Goal: Task Accomplishment & Management: Manage account settings

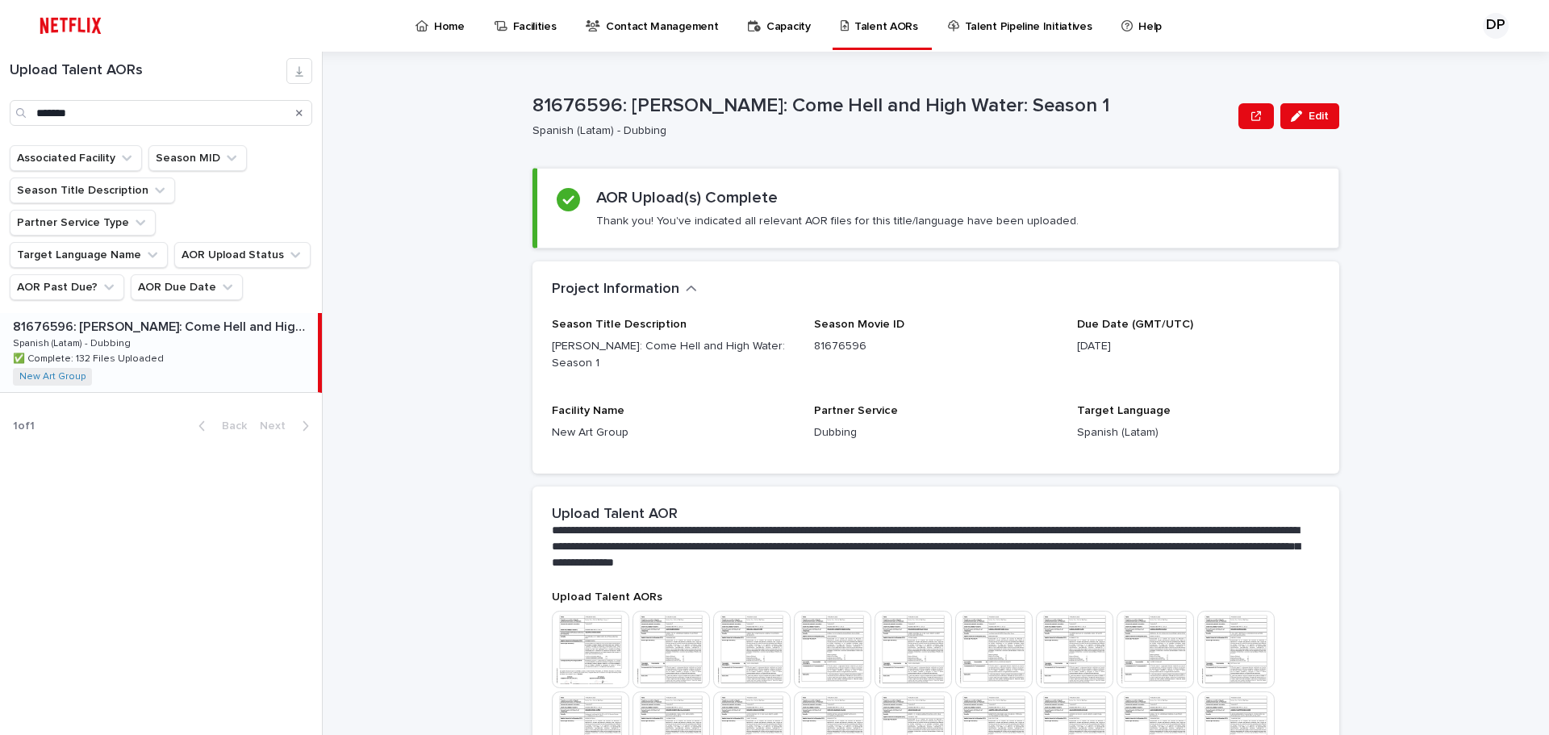
click at [906, 320] on p "Season Movie ID" at bounding box center [935, 325] width 243 height 14
click at [301, 114] on icon "Search" at bounding box center [299, 113] width 6 height 6
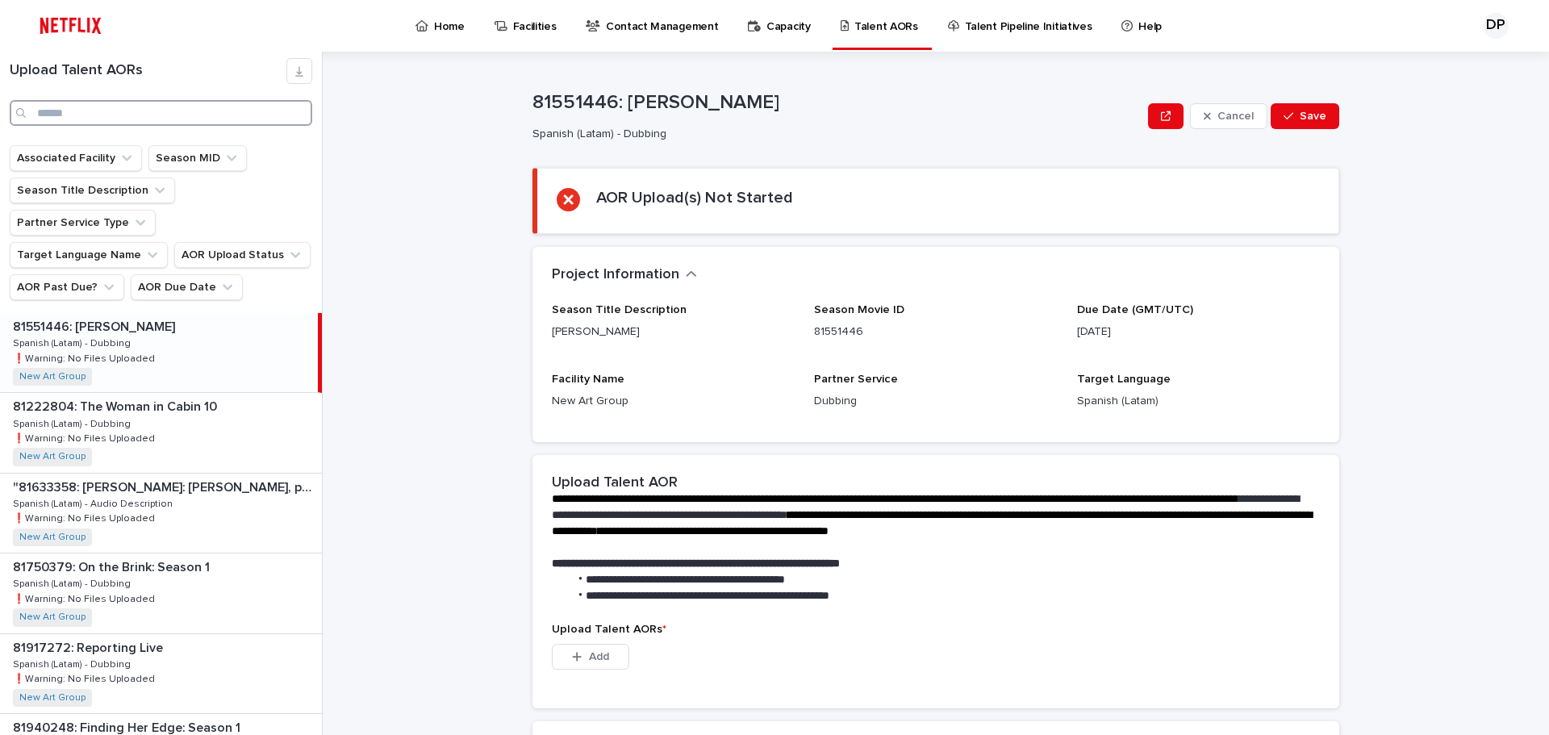
click at [165, 115] on input "Search" at bounding box center [161, 113] width 303 height 26
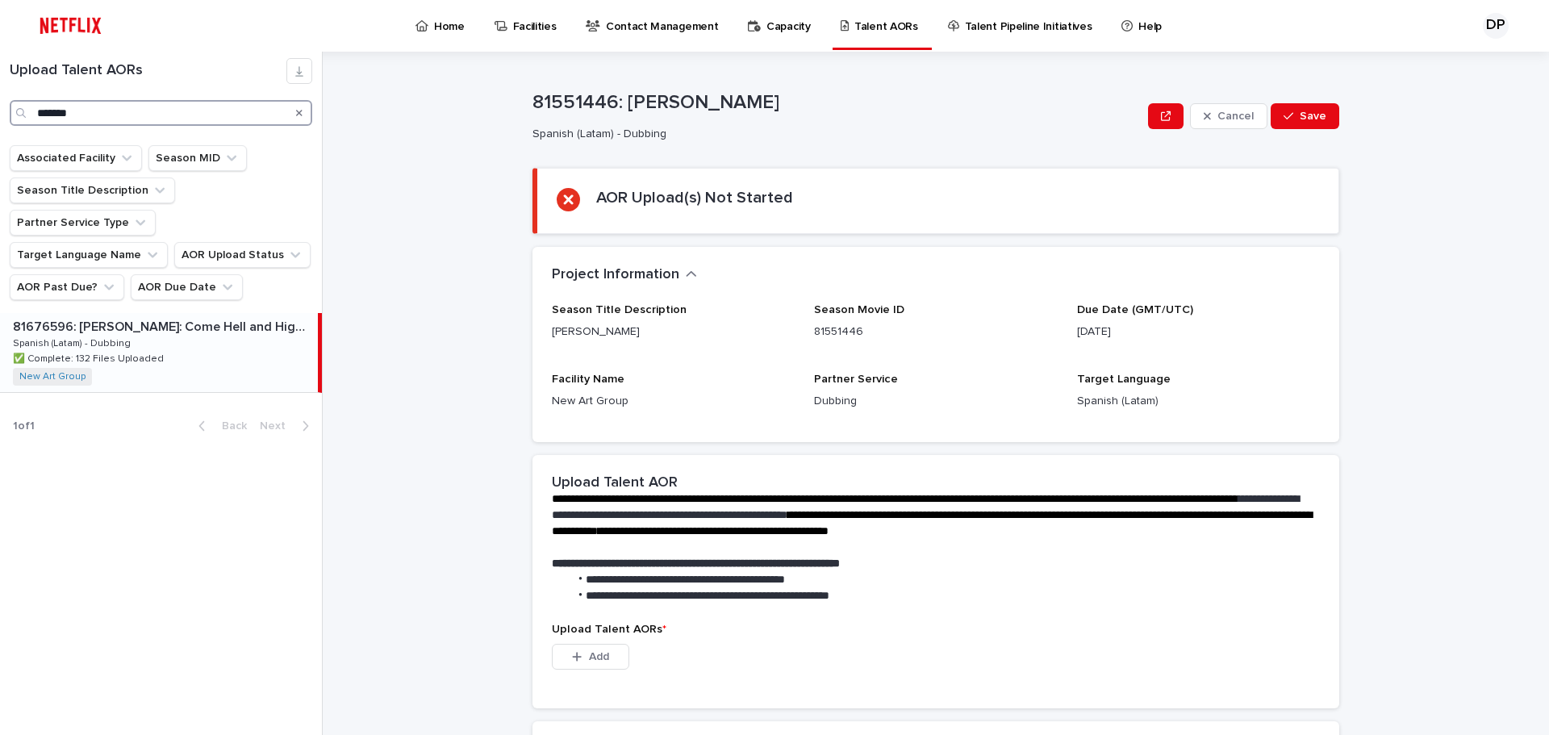
type input "*******"
click at [131, 350] on p "✅ Complete: 132 Files Uploaded" at bounding box center [90, 357] width 154 height 15
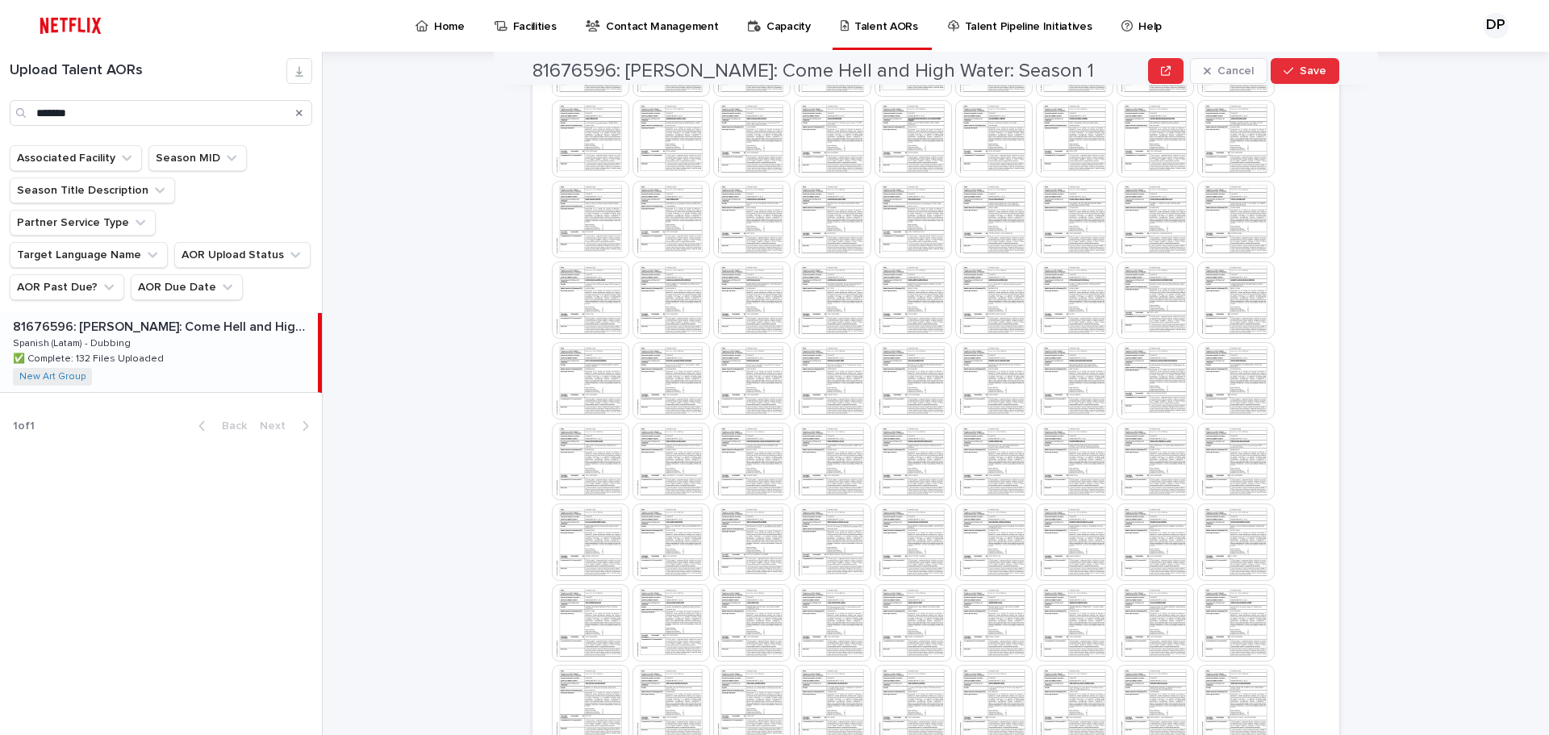
scroll to position [1314, 0]
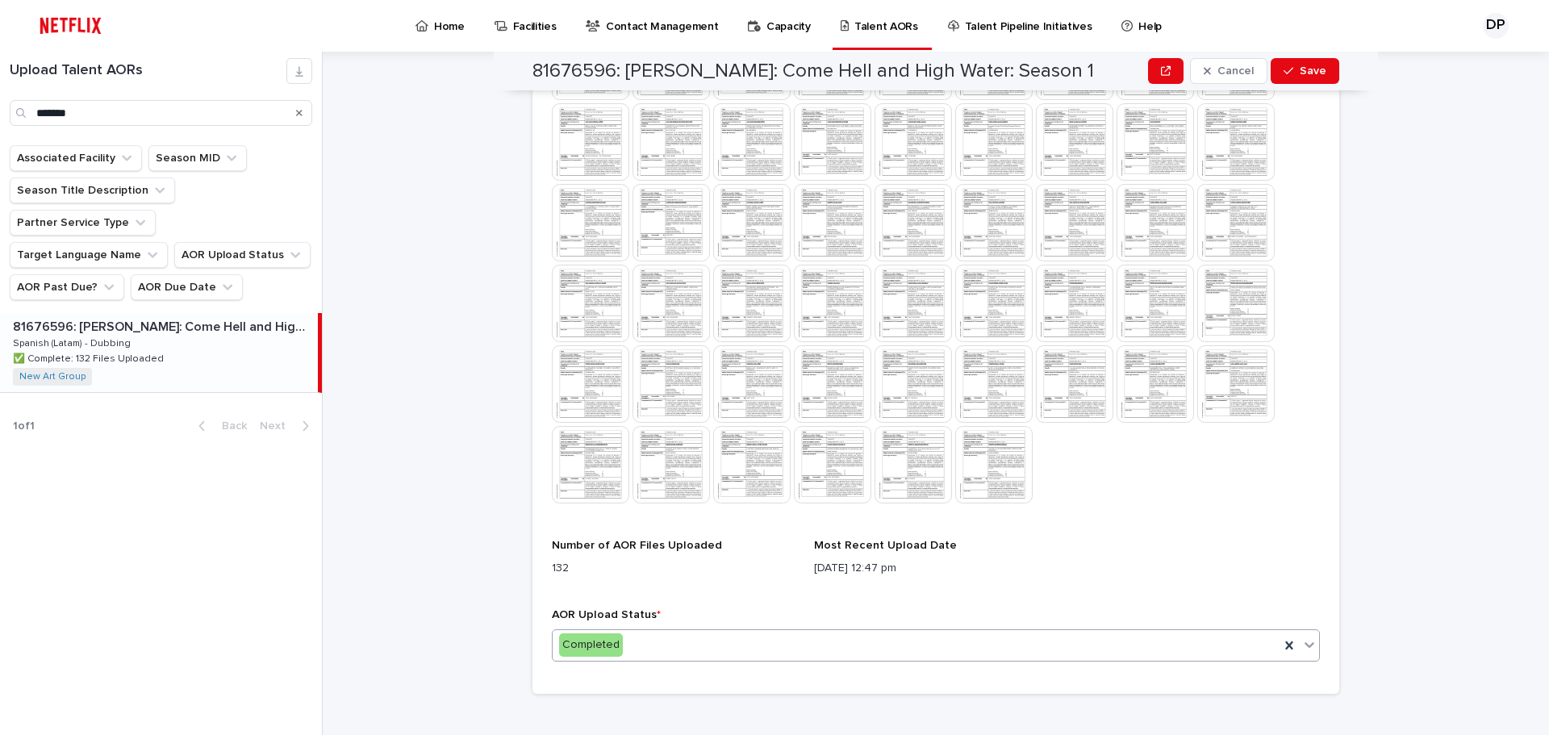
click at [766, 632] on div "Completed" at bounding box center [916, 645] width 727 height 27
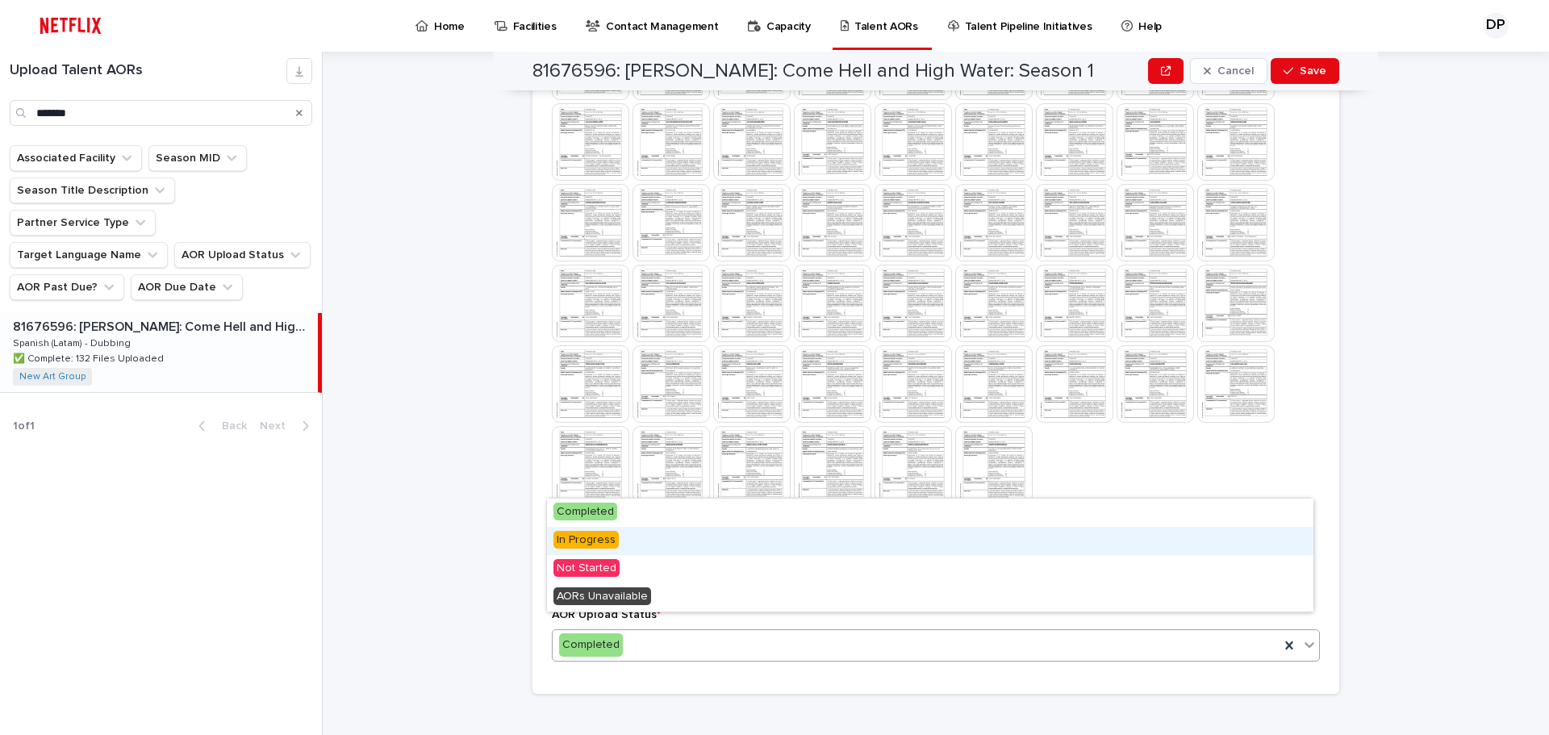
click at [595, 542] on span "In Progress" at bounding box center [585, 540] width 65 height 18
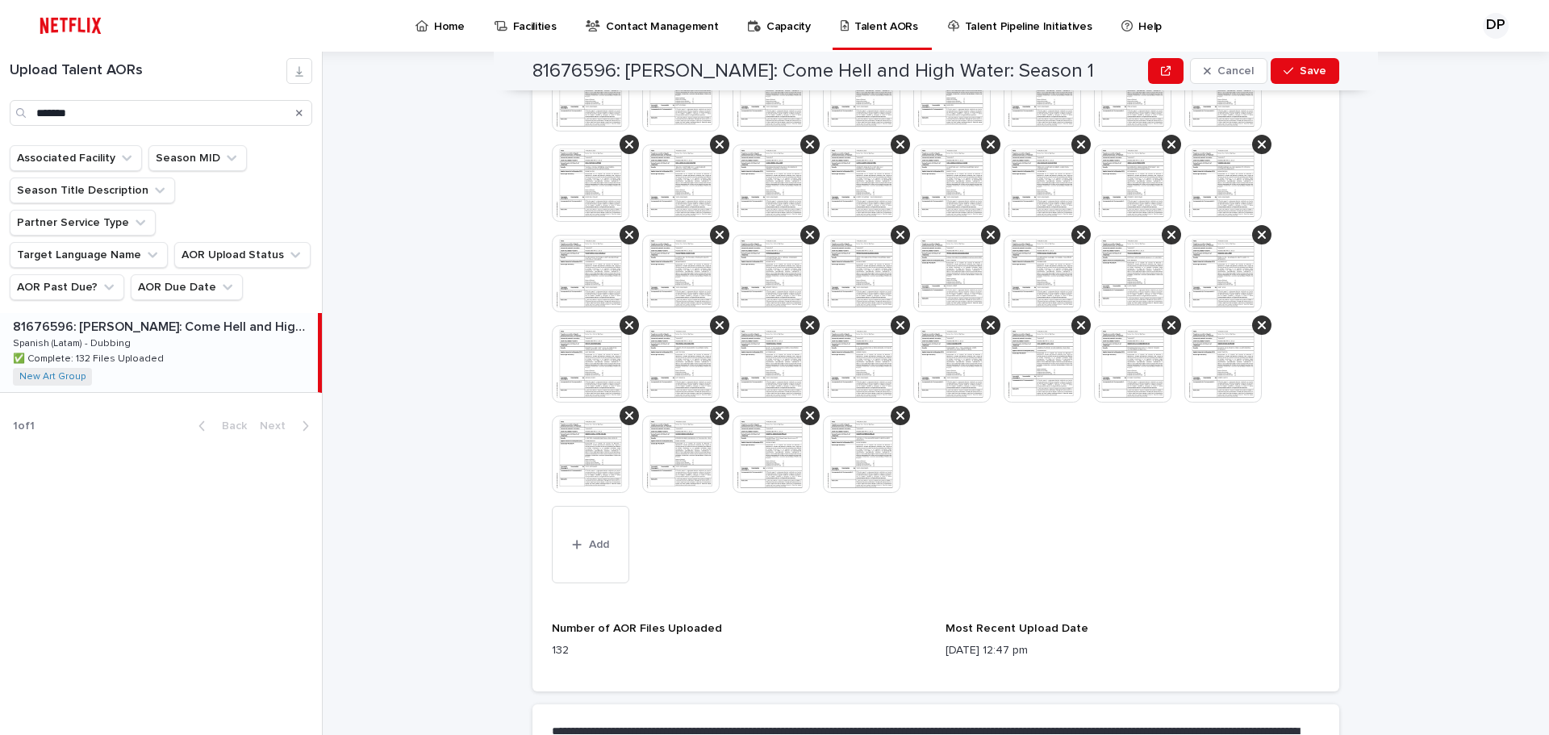
scroll to position [1904, 0]
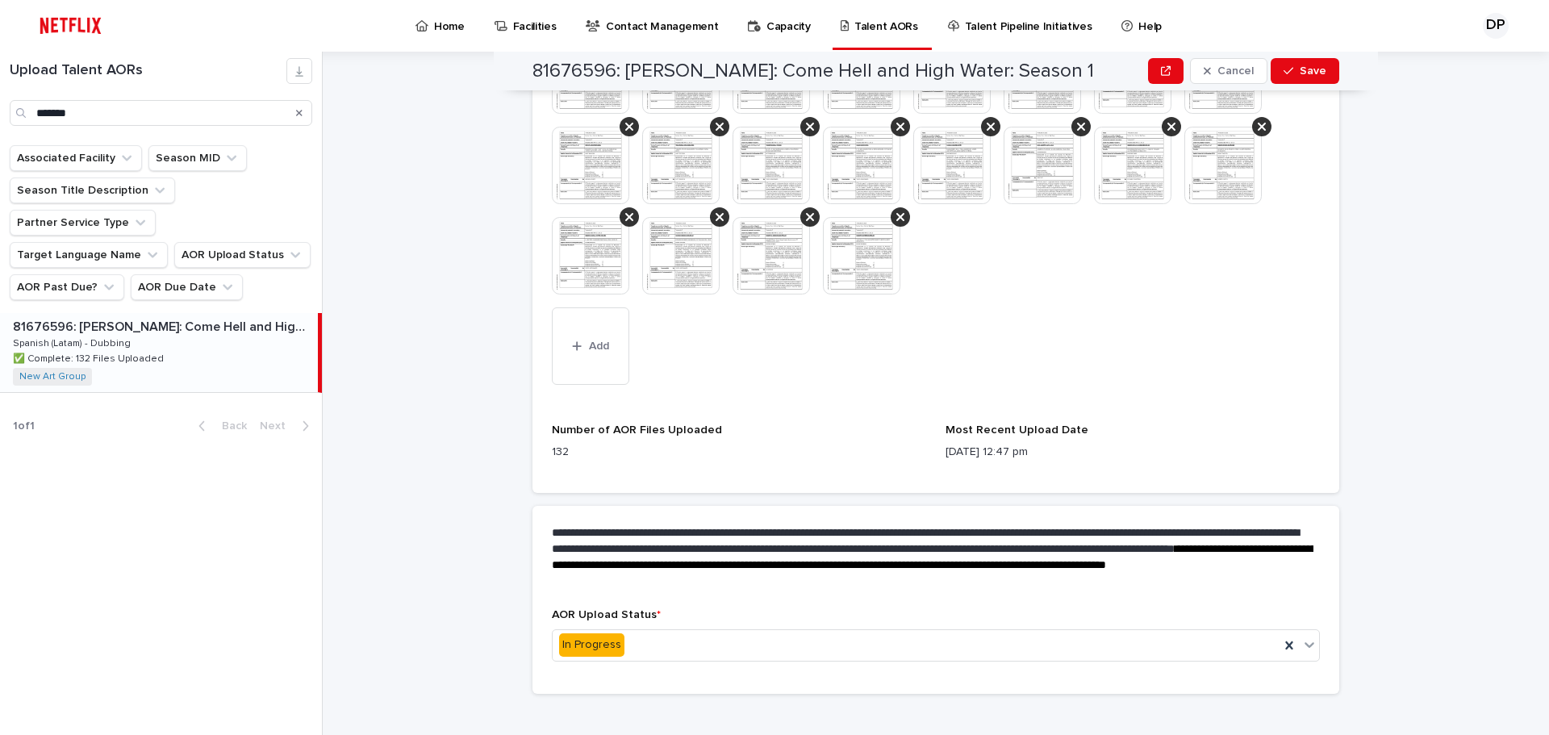
click at [612, 332] on button "Add" at bounding box center [590, 345] width 77 height 77
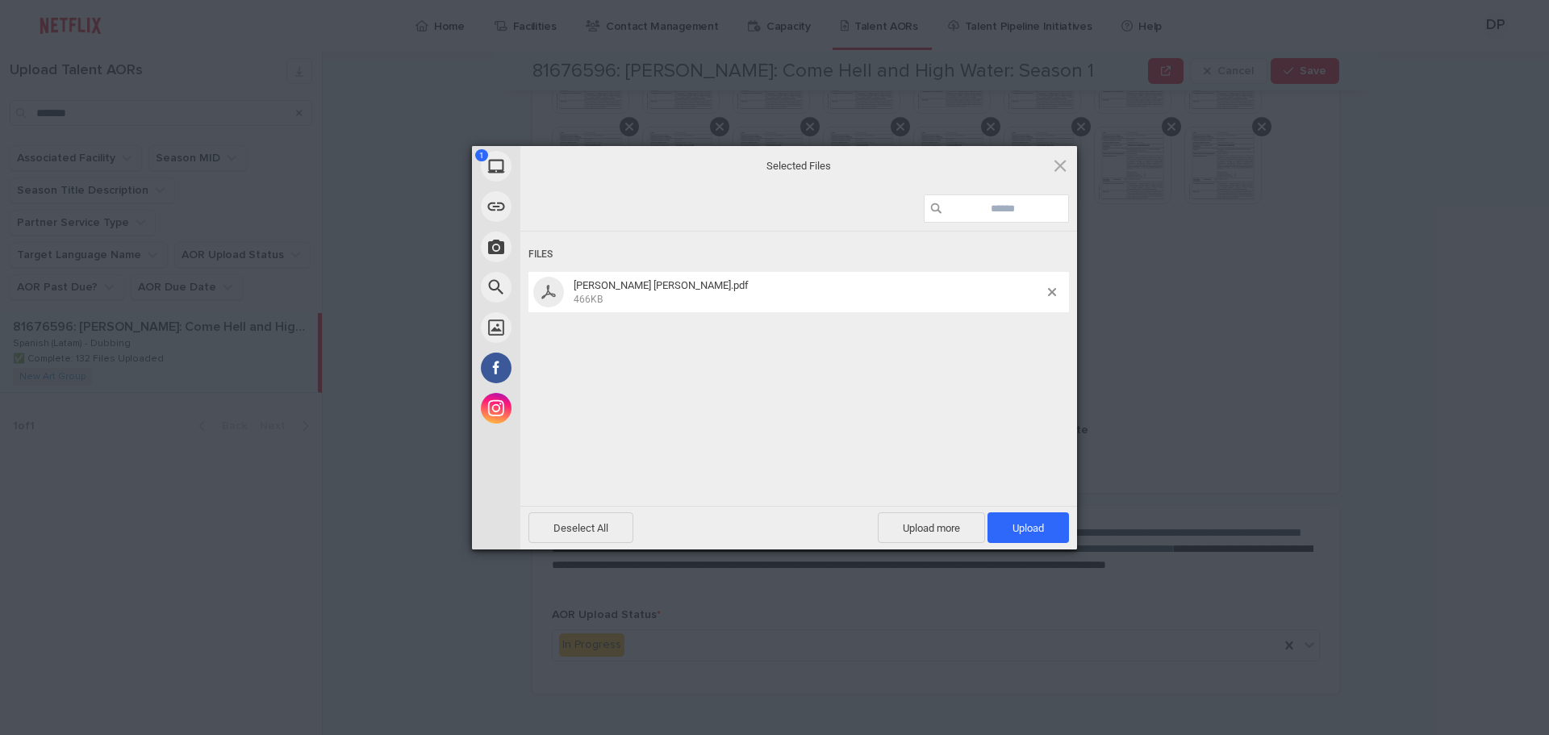
click at [1004, 509] on div "Deselect All Upload more Upload 1" at bounding box center [798, 528] width 557 height 44
click at [1011, 512] on span "Upload 1" at bounding box center [1027, 527] width 81 height 31
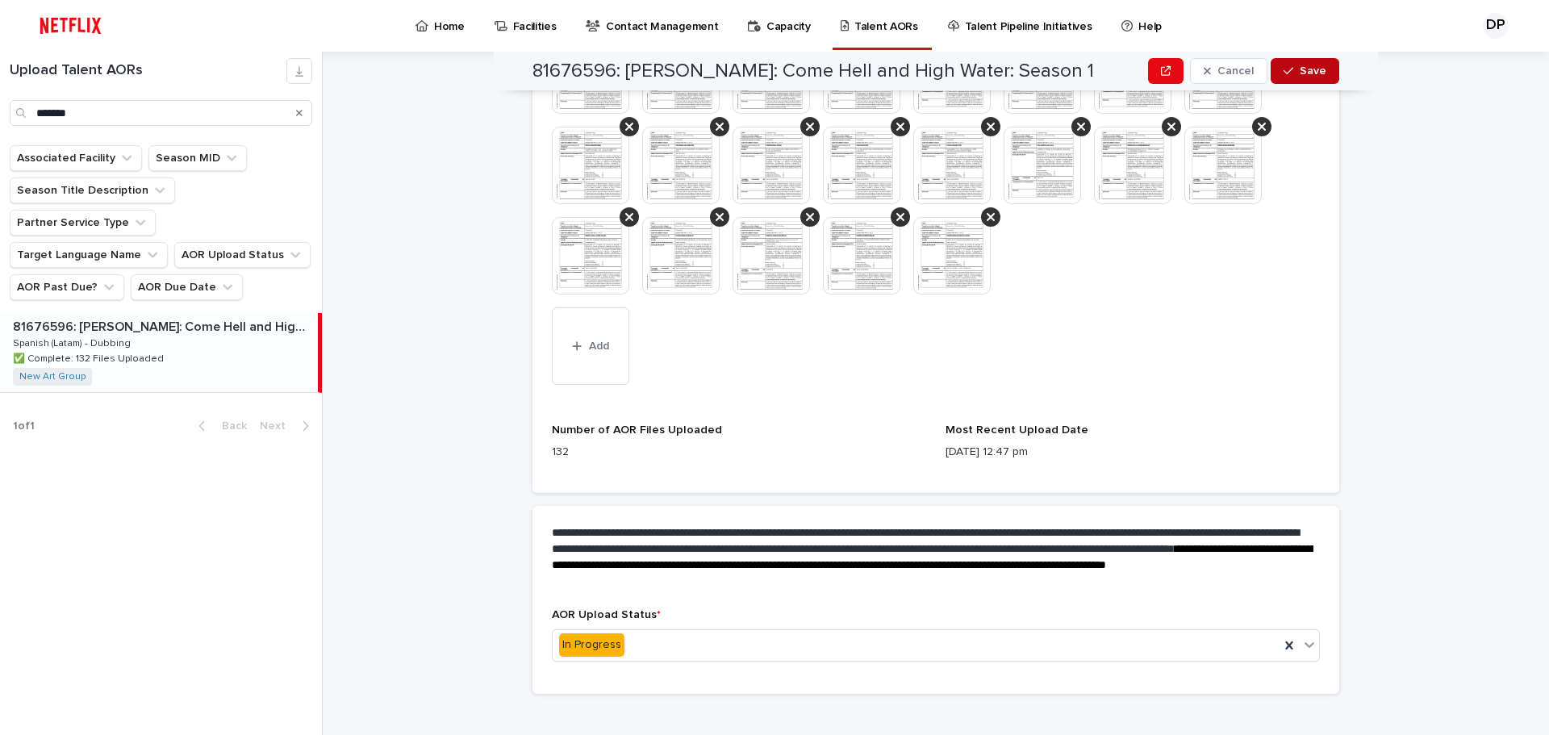
click at [1322, 73] on button "Save" at bounding box center [1305, 71] width 69 height 26
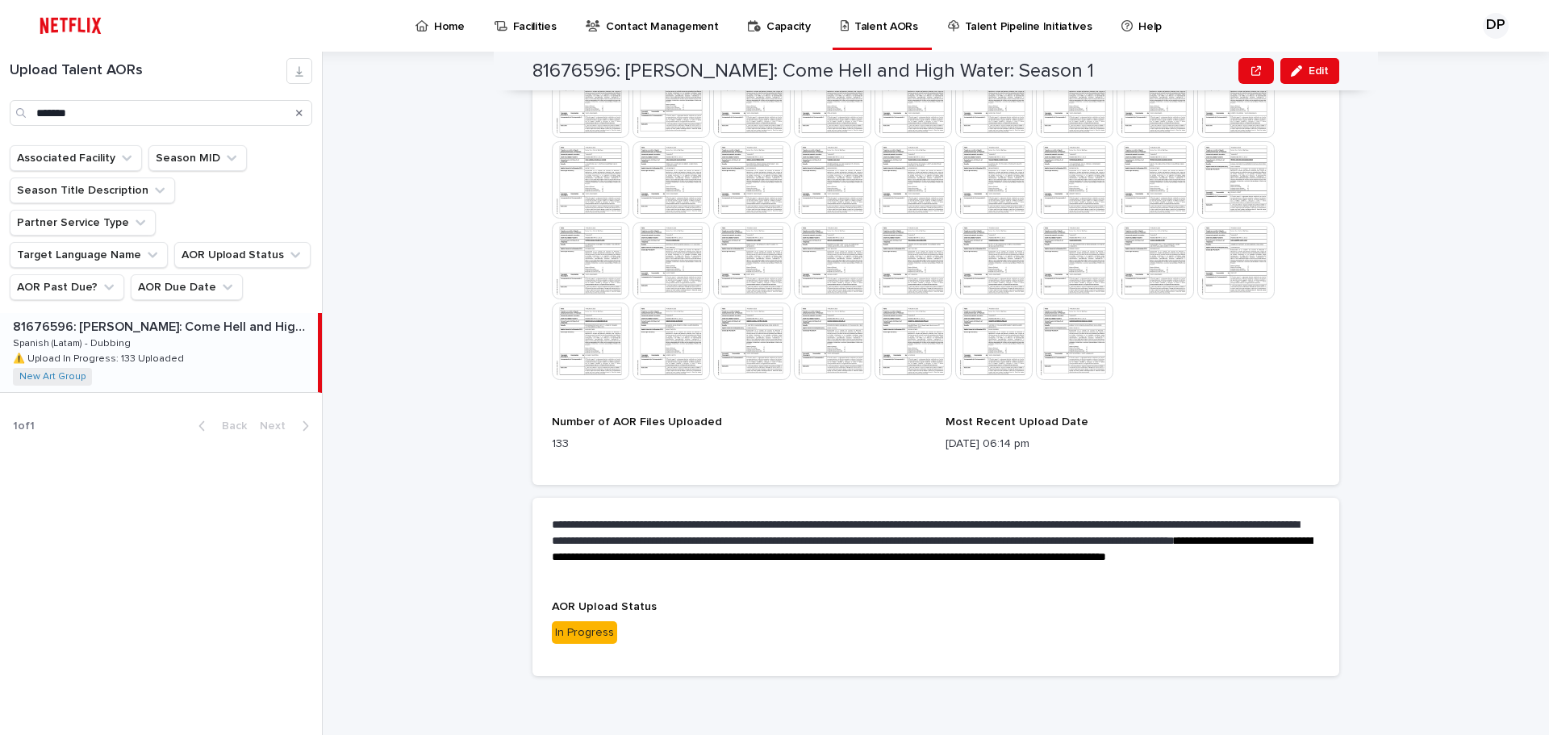
scroll to position [1485, 0]
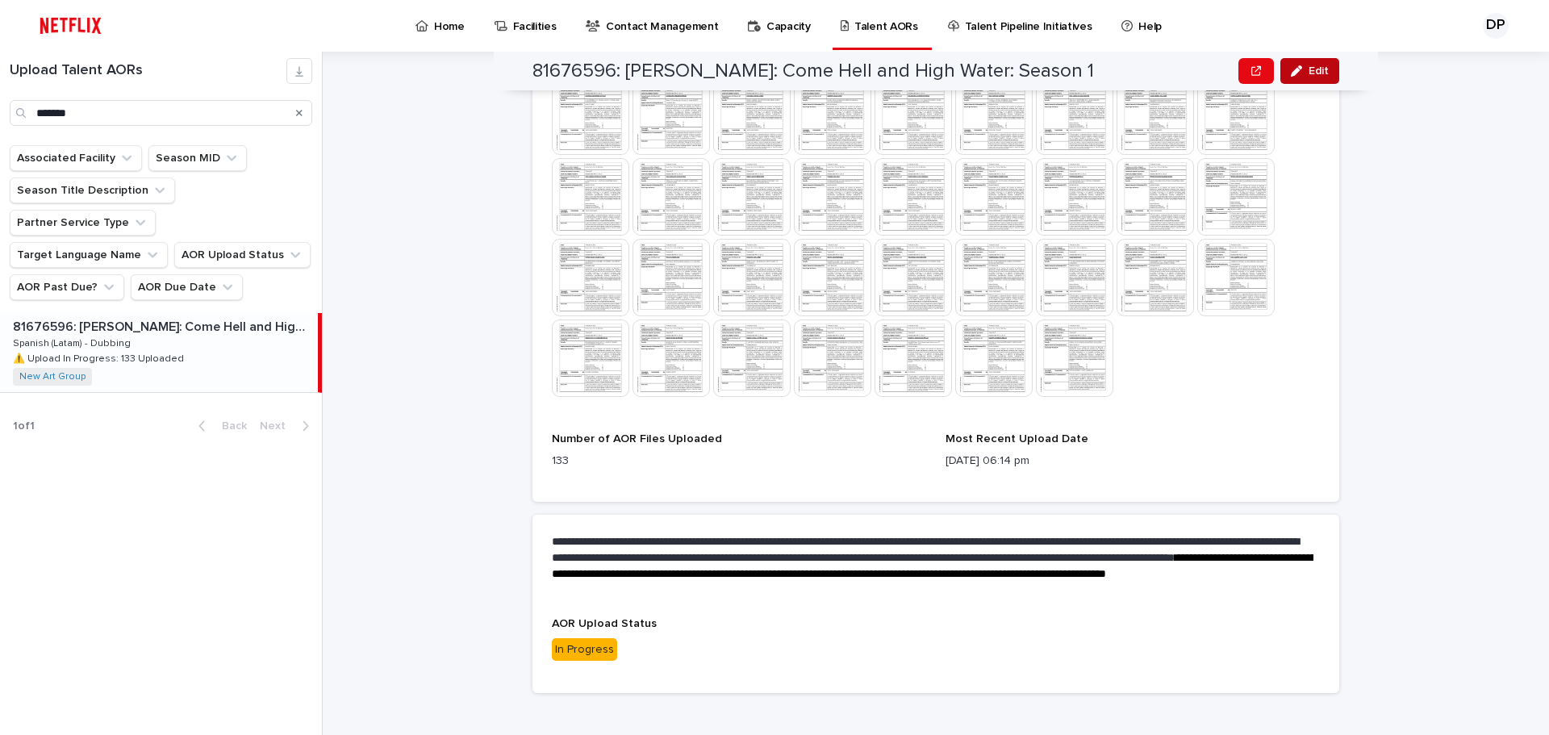
click at [1329, 77] on button "Edit" at bounding box center [1309, 71] width 59 height 26
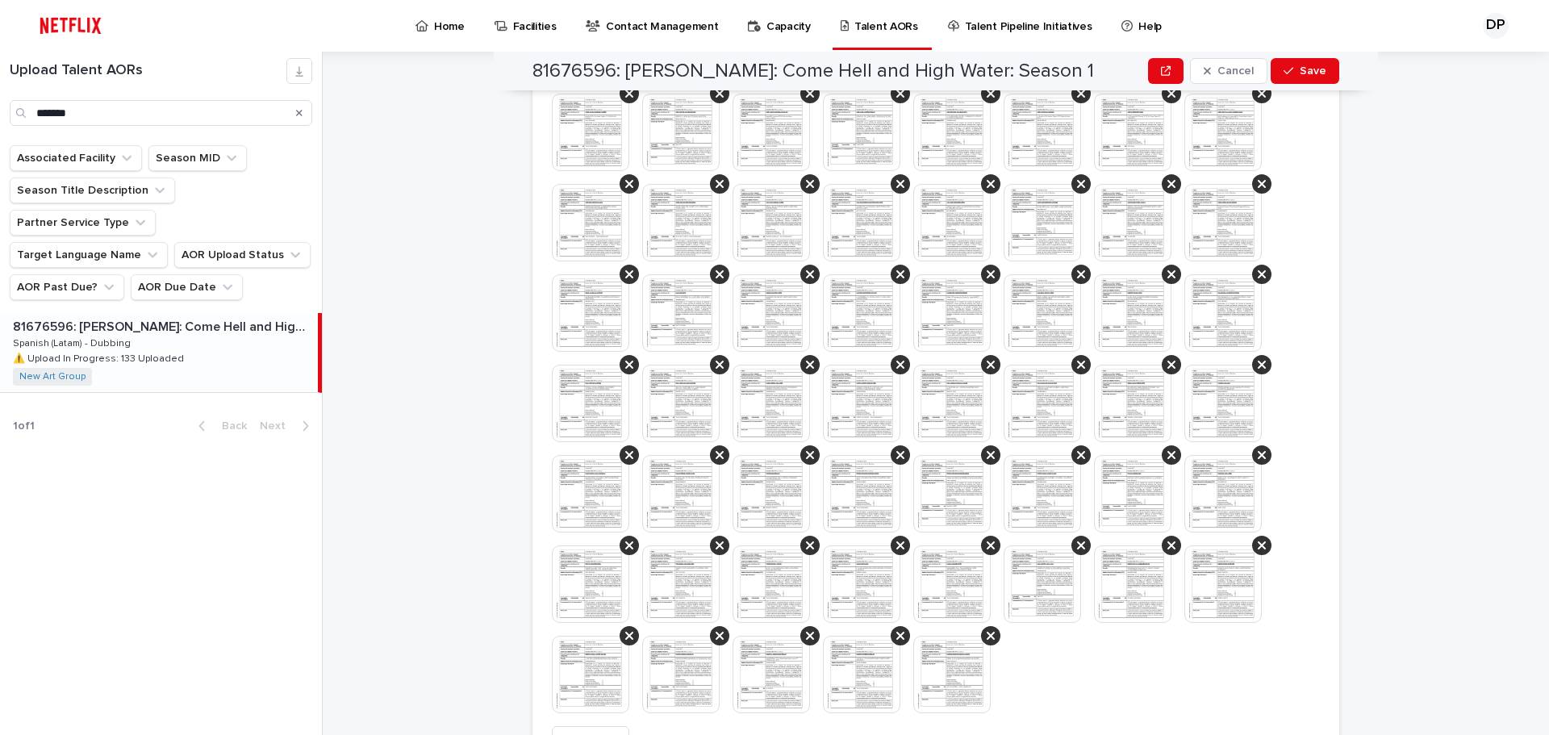
scroll to position [1985, 0]
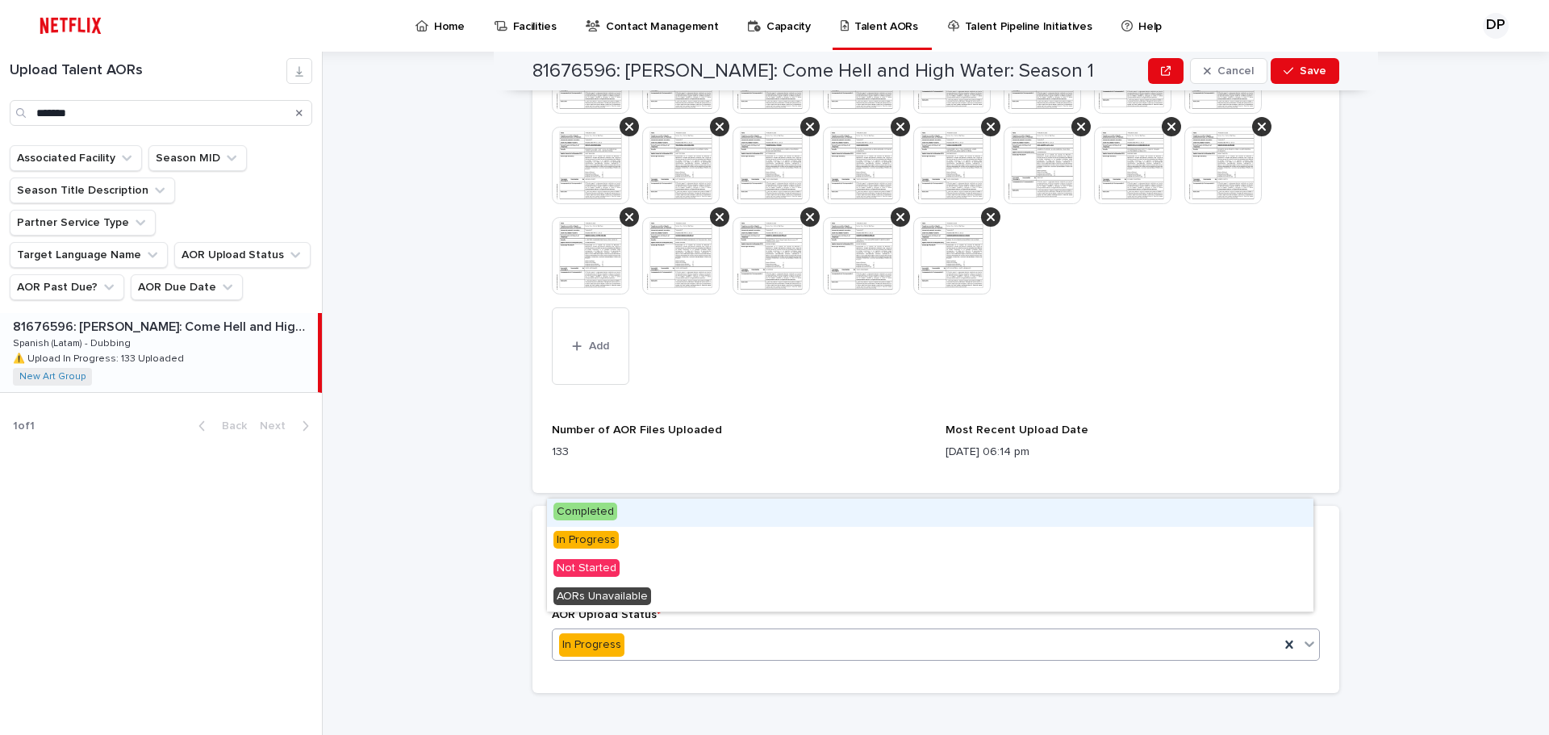
click at [729, 632] on div "In Progress" at bounding box center [916, 645] width 727 height 27
click at [574, 510] on span "Completed" at bounding box center [585, 512] width 64 height 18
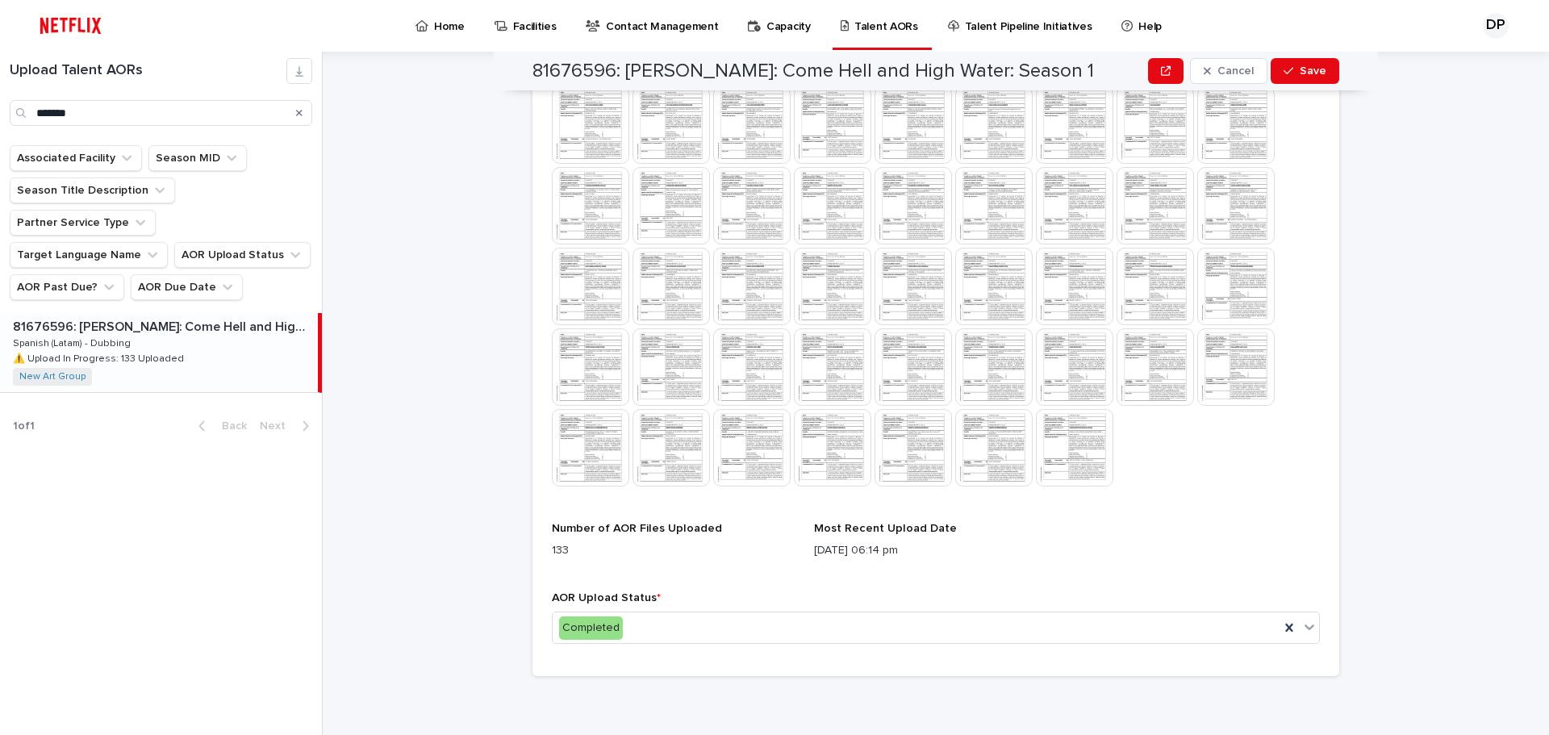
scroll to position [1396, 0]
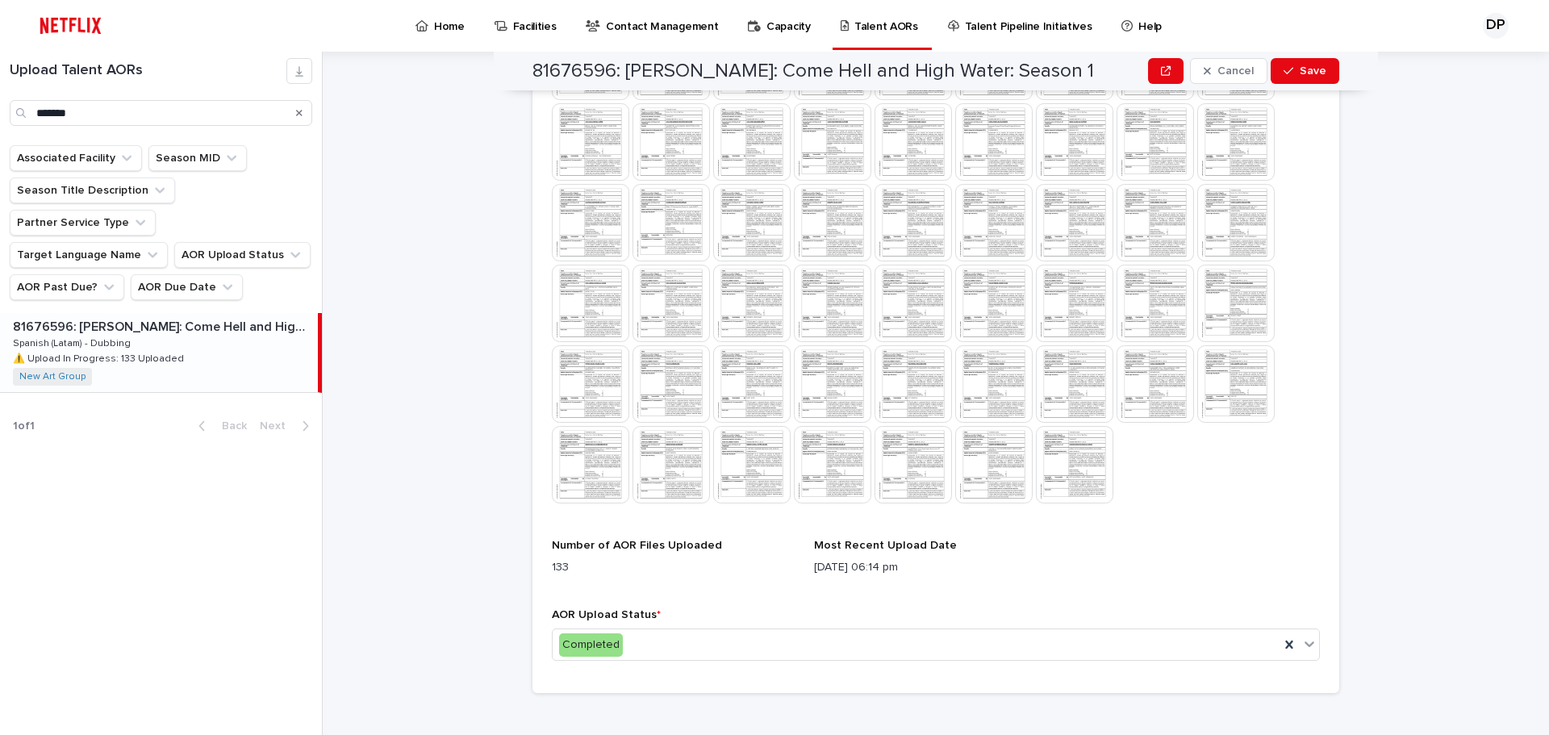
click at [1325, 57] on div "81676596: [PERSON_NAME]: Come Hell and High Water: Season 1 Cancel Save" at bounding box center [935, 71] width 807 height 39
click at [1325, 67] on button "Save" at bounding box center [1305, 71] width 69 height 26
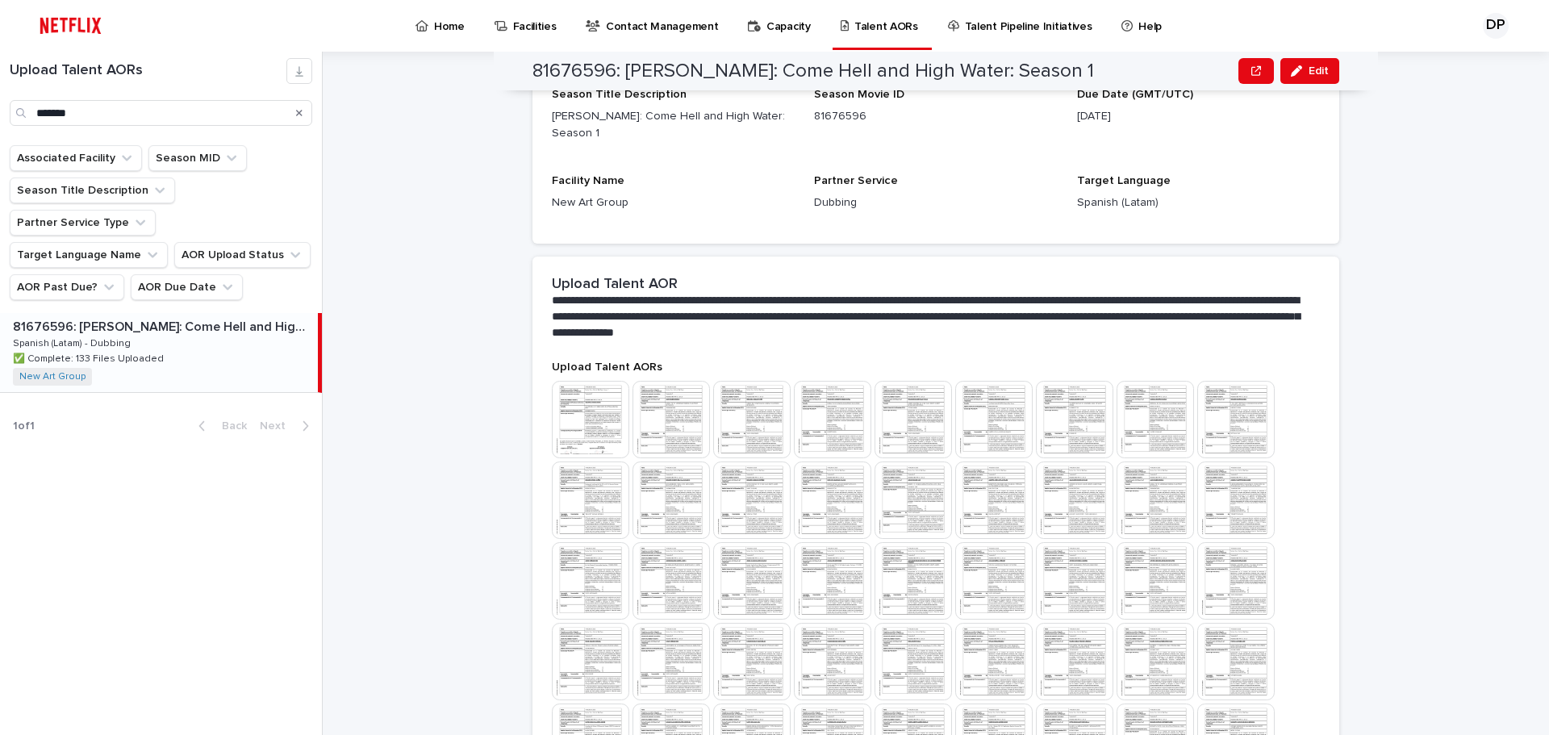
scroll to position [0, 0]
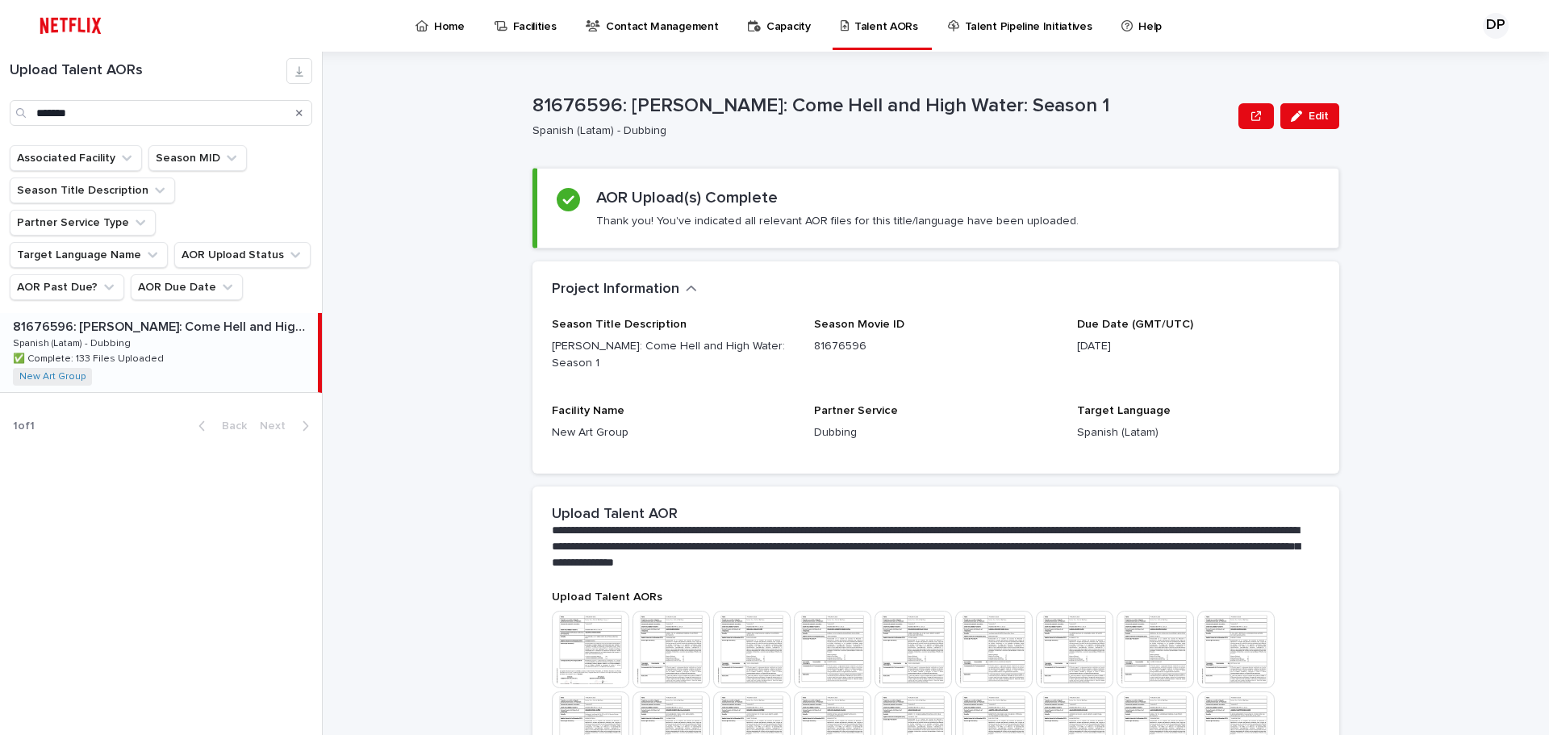
click at [579, 99] on p "81676596: [PERSON_NAME]: Come Hell and High Water: Season 1" at bounding box center [881, 105] width 699 height 23
copy p "81676596"
